Goal: Task Accomplishment & Management: Use online tool/utility

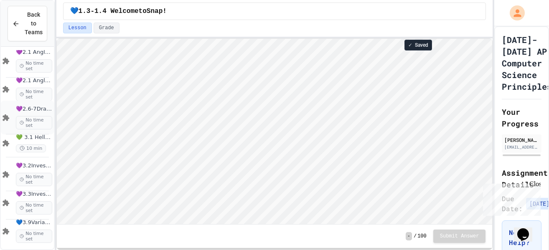
scroll to position [127, 0]
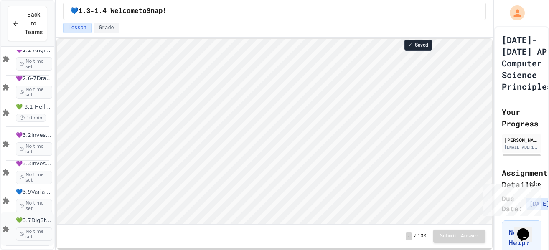
click at [33, 231] on span "No time set" at bounding box center [34, 234] width 36 height 13
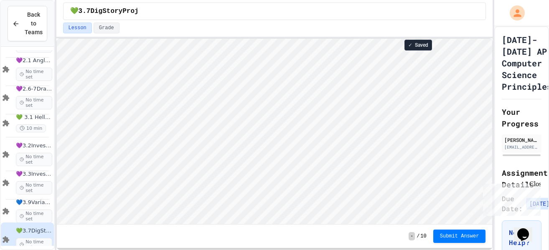
scroll to position [1, 0]
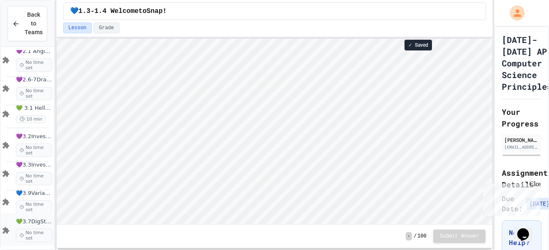
click at [35, 233] on span "No time set" at bounding box center [34, 235] width 36 height 13
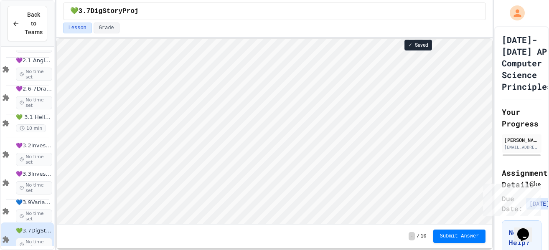
scroll to position [1, 0]
click at [368, 25] on div "💚3.7DigStoryProj Lesson Grade ✓ Saved - / 10 Submit Answer" at bounding box center [274, 125] width 436 height 250
click at [261, 22] on div "💚3.7DigStoryProj Lesson Grade ✓ Saved - / 10 Submit Answer" at bounding box center [274, 125] width 436 height 250
click at [261, 22] on div "💚3.7DigStoryProj" at bounding box center [274, 11] width 436 height 23
click at [70, 241] on div "- / 10 Submit Answer" at bounding box center [275, 236] width 436 height 23
